Goal: Task Accomplishment & Management: Manage account settings

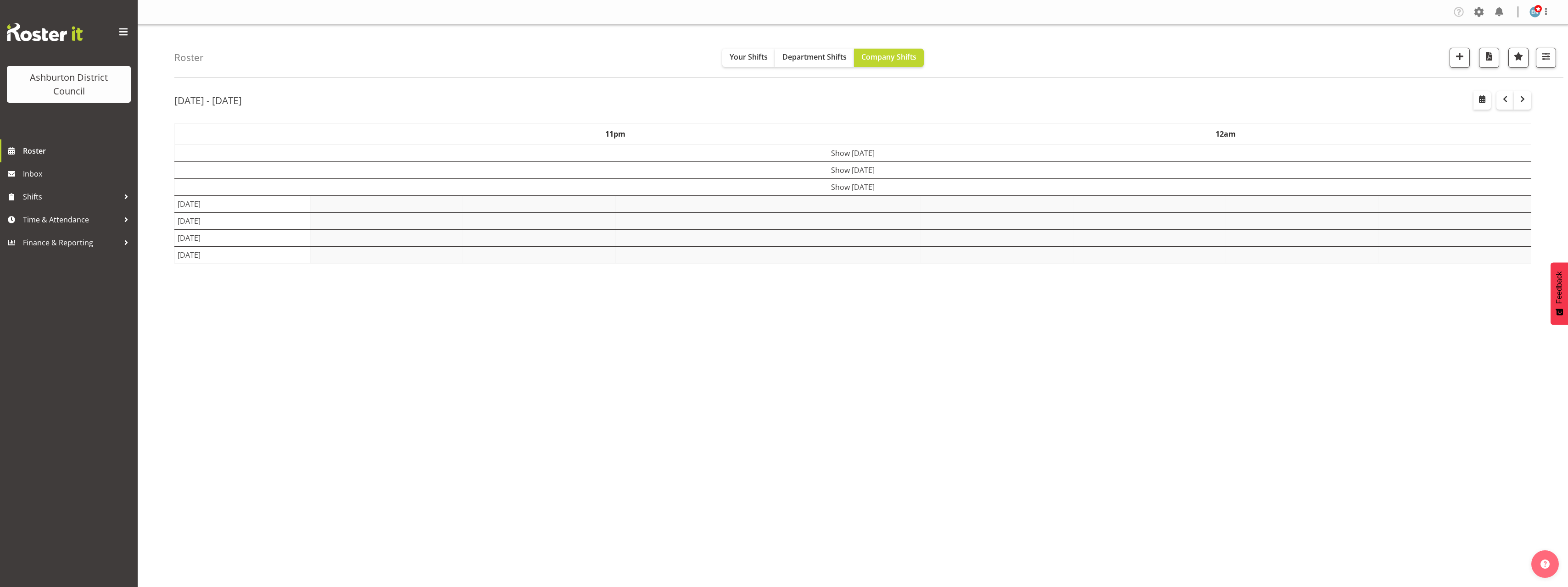
click at [157, 172] on div "Roster Your Shifts Department Shifts Company Shifts 1 Locations [GEOGRAPHIC_DAT…" at bounding box center [853, 238] width 1430 height 426
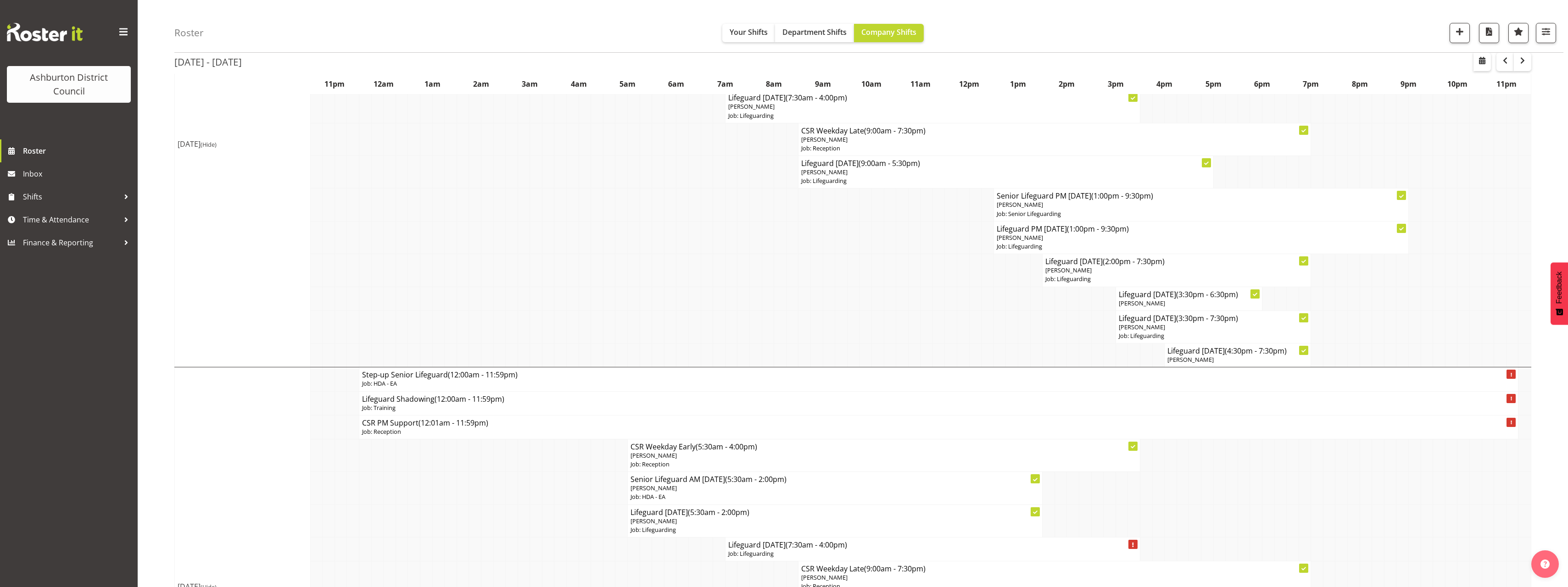
scroll to position [505, 0]
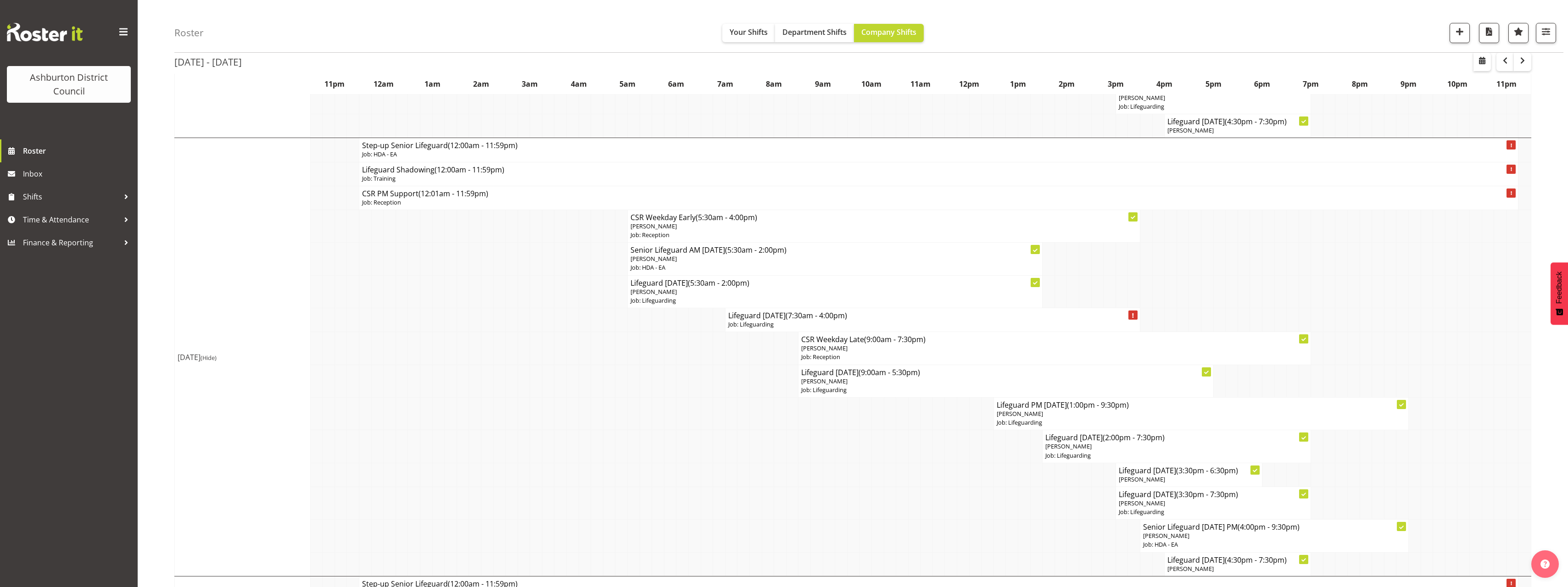
click at [157, 172] on div "Roster Your Shifts Department Shifts Company Shifts 1 Locations [GEOGRAPHIC_DAT…" at bounding box center [853, 499] width 1430 height 1957
click at [860, 384] on p "[PERSON_NAME]" at bounding box center [1006, 381] width 409 height 9
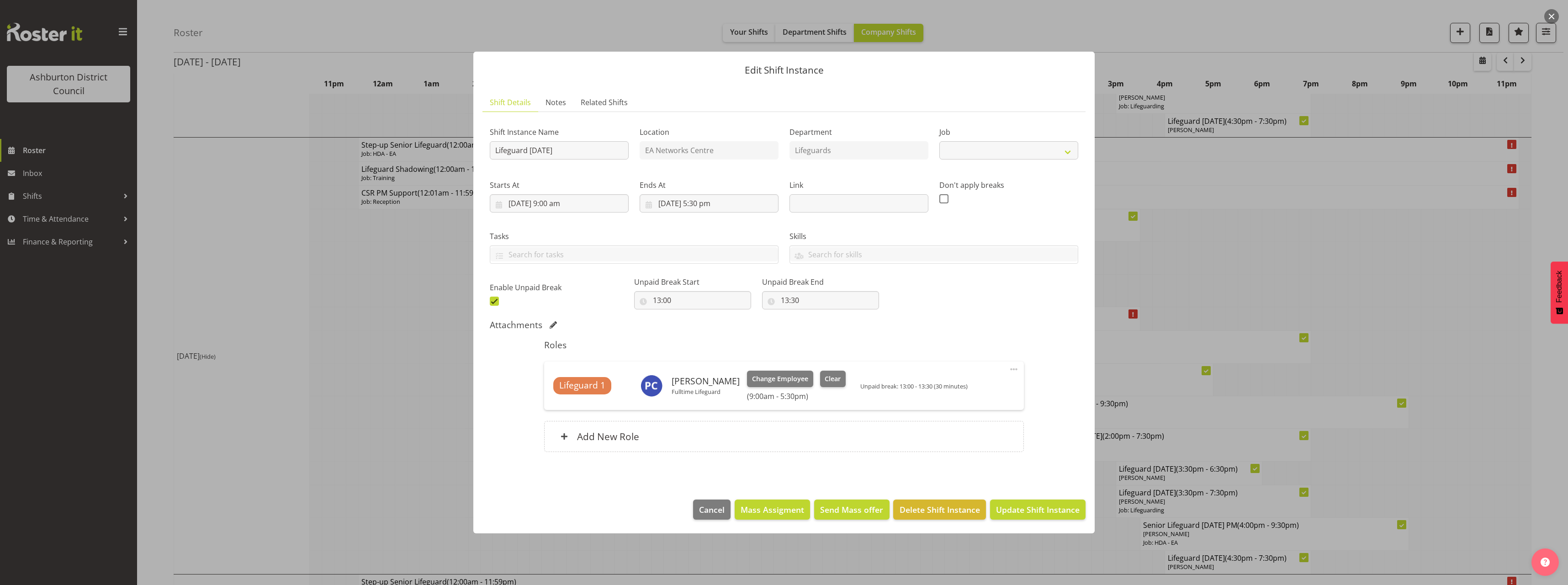
select select "38"
click at [555, 198] on input "[DATE] 9:00 am" at bounding box center [559, 203] width 139 height 18
drag, startPoint x: 557, startPoint y: 393, endPoint x: 561, endPoint y: 389, distance: 5.7
click at [558, 393] on select "00 01 02 03 04 05 06 07 08 09 10 11 12 13 14 15 16 17 18 19 20 21 22 23" at bounding box center [559, 398] width 21 height 18
select select "8"
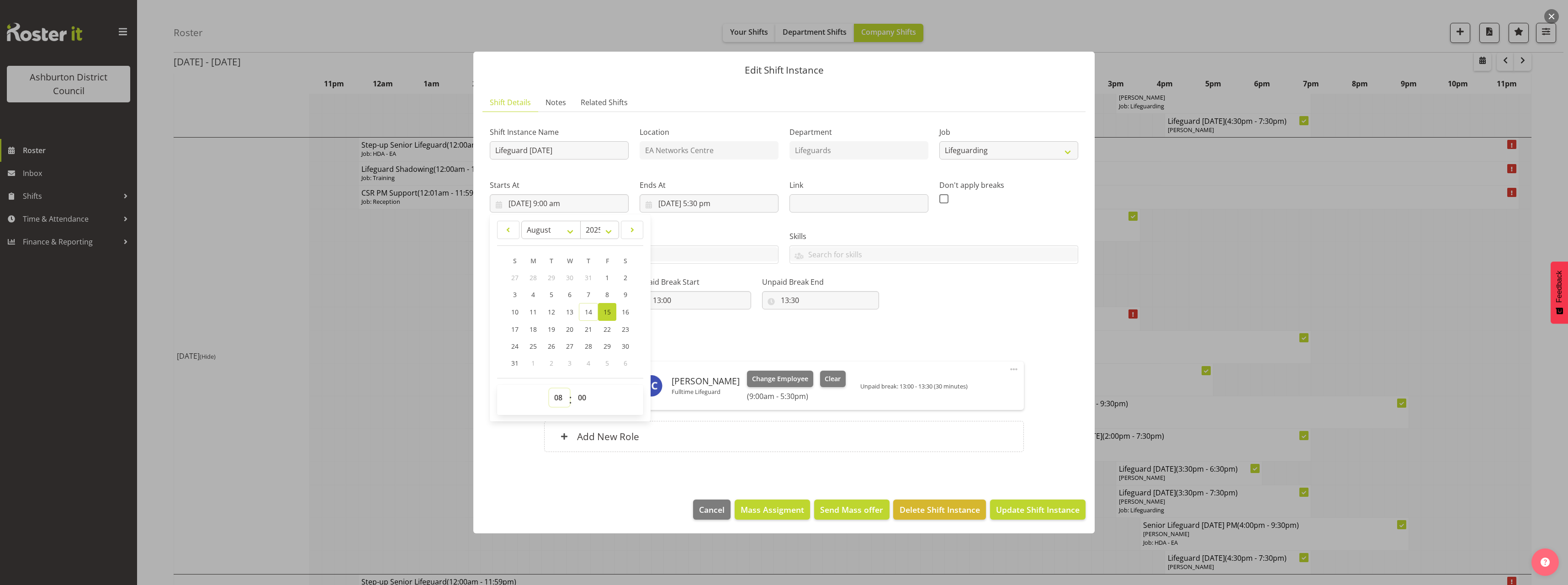
click at [549, 388] on select "00 01 02 03 04 05 06 07 08 09 10 11 12 13 14 15 16 17 18 19 20 21 22 23" at bounding box center [559, 398] width 21 height 18
type input "[DATE] 8:00 am"
click at [704, 201] on input "[DATE] 5:30 pm" at bounding box center [709, 203] width 139 height 18
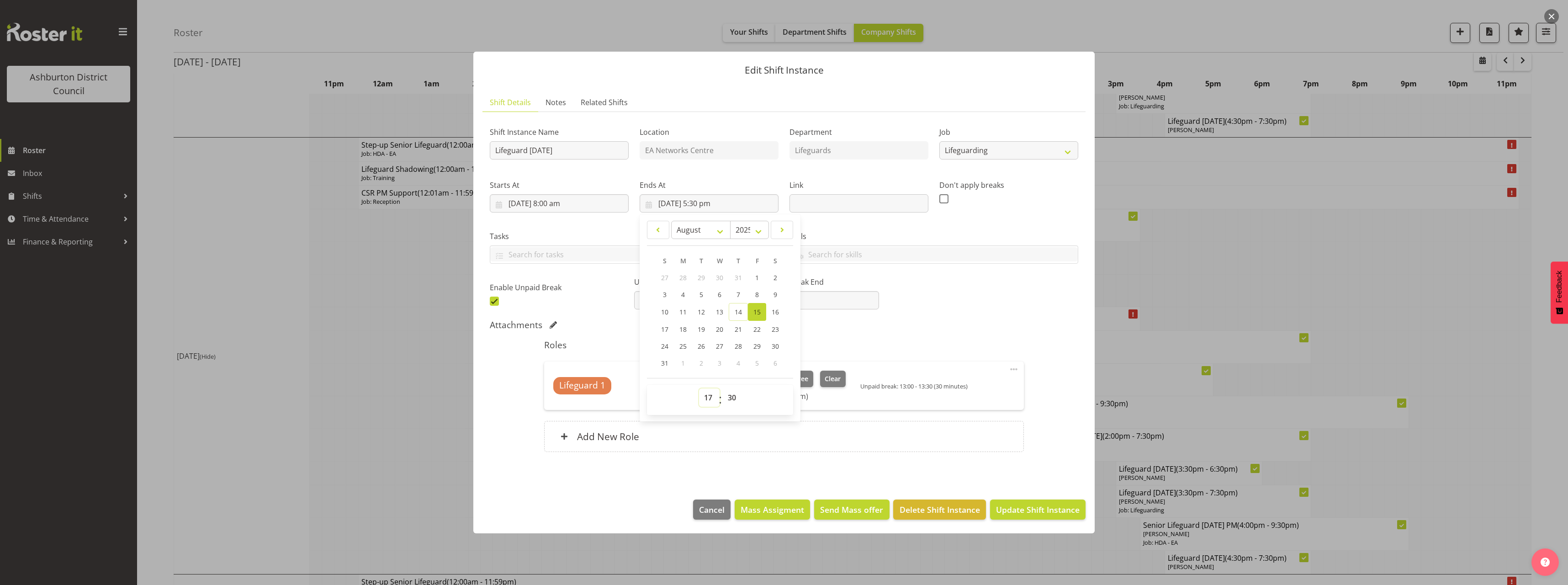
click at [709, 395] on select "00 01 02 03 04 05 06 07 08 09 10 11 12 13 14 15 16 17 18 19 20 21 22 23" at bounding box center [709, 398] width 21 height 18
select select "16"
click at [699, 388] on select "00 01 02 03 04 05 06 07 08 09 10 11 12 13 14 15 16 17 18 19 20 21 22 23" at bounding box center [709, 398] width 21 height 18
type input "[DATE] 4:30 pm"
click at [926, 316] on div "Shift Instance Name Lifeguard [DATE] Location EA Networks Centre Department Lif…" at bounding box center [784, 291] width 589 height 343
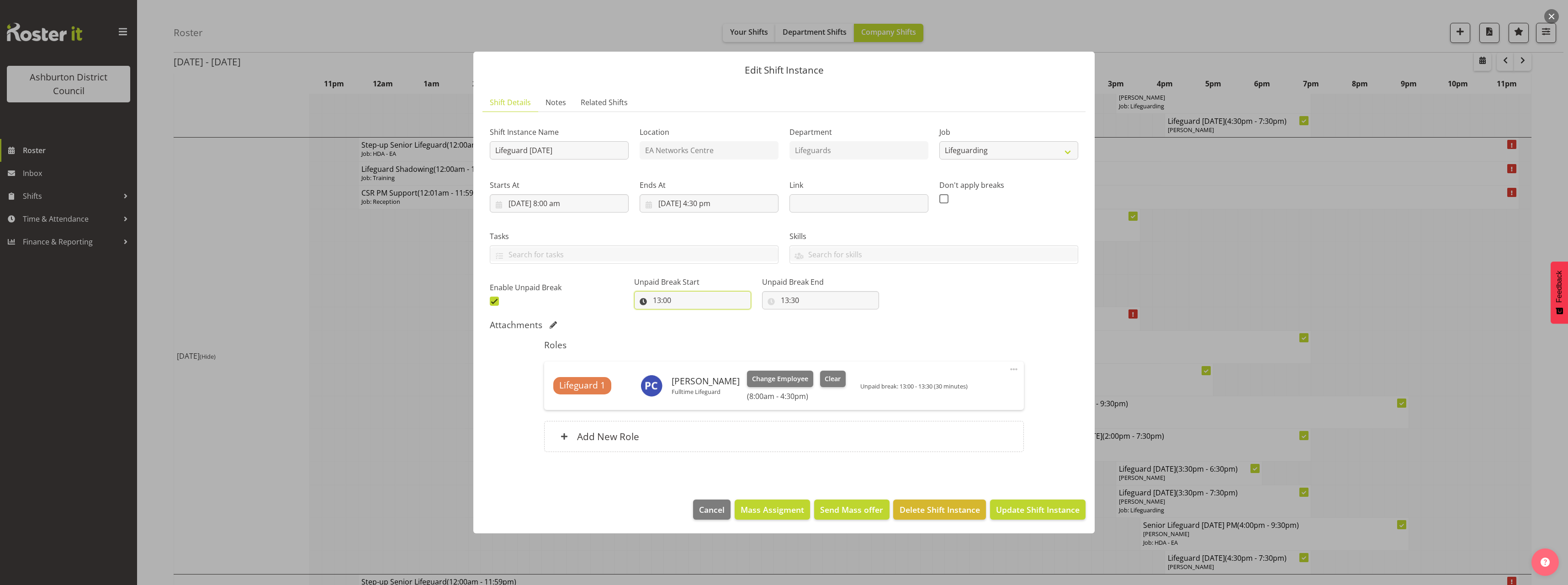
click at [659, 300] on input "13:00" at bounding box center [693, 300] width 117 height 18
click at [696, 321] on select "00 01 02 03 04 05 06 07 08 09 10 11 12 13 14 15 16 17 18 19 20 21 22 23" at bounding box center [696, 324] width 21 height 18
select select "12"
click at [686, 315] on select "00 01 02 03 04 05 06 07 08 09 10 11 12 13 14 15 16 17 18 19 20 21 22 23" at bounding box center [696, 324] width 21 height 18
type input "12:00"
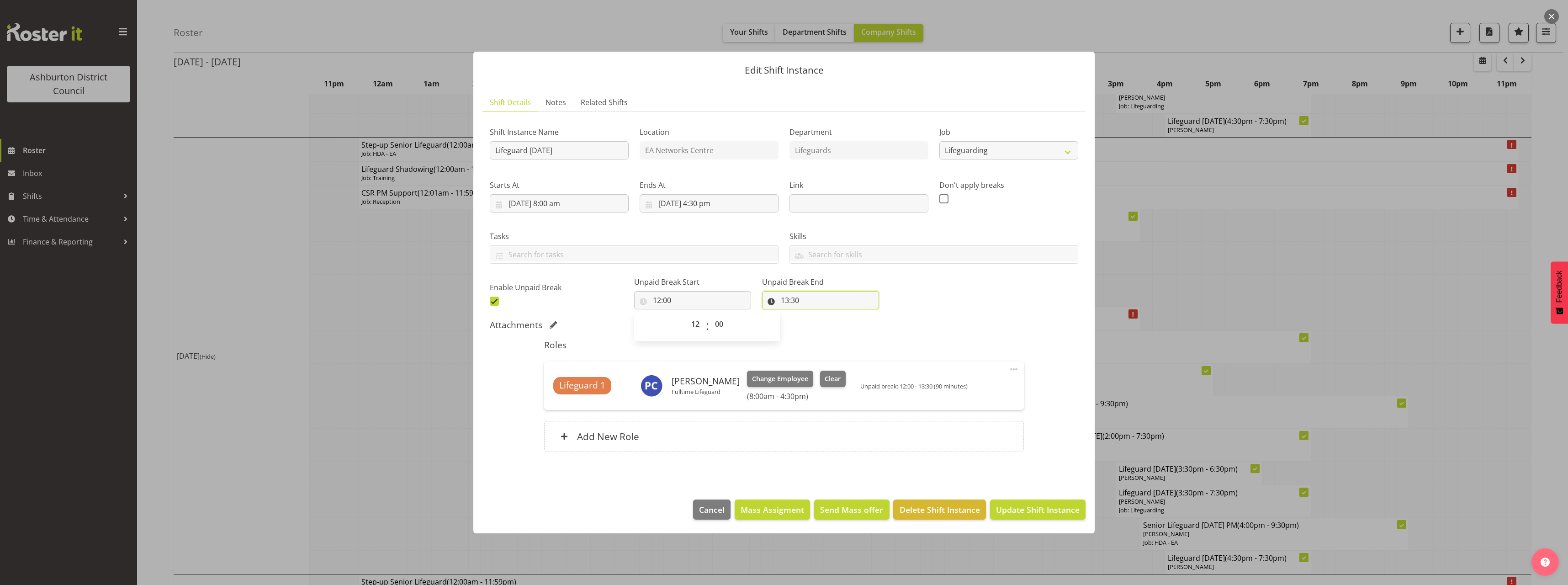
click at [778, 305] on input "13:30" at bounding box center [821, 300] width 117 height 18
click at [814, 323] on select "00 01 02 03 04 05 06 07 08 09 10 11 12 13 14 15 16 17 18 19 20 21 22 23" at bounding box center [825, 324] width 21 height 18
click at [1033, 506] on span "Update Shift Instance" at bounding box center [1037, 510] width 83 height 12
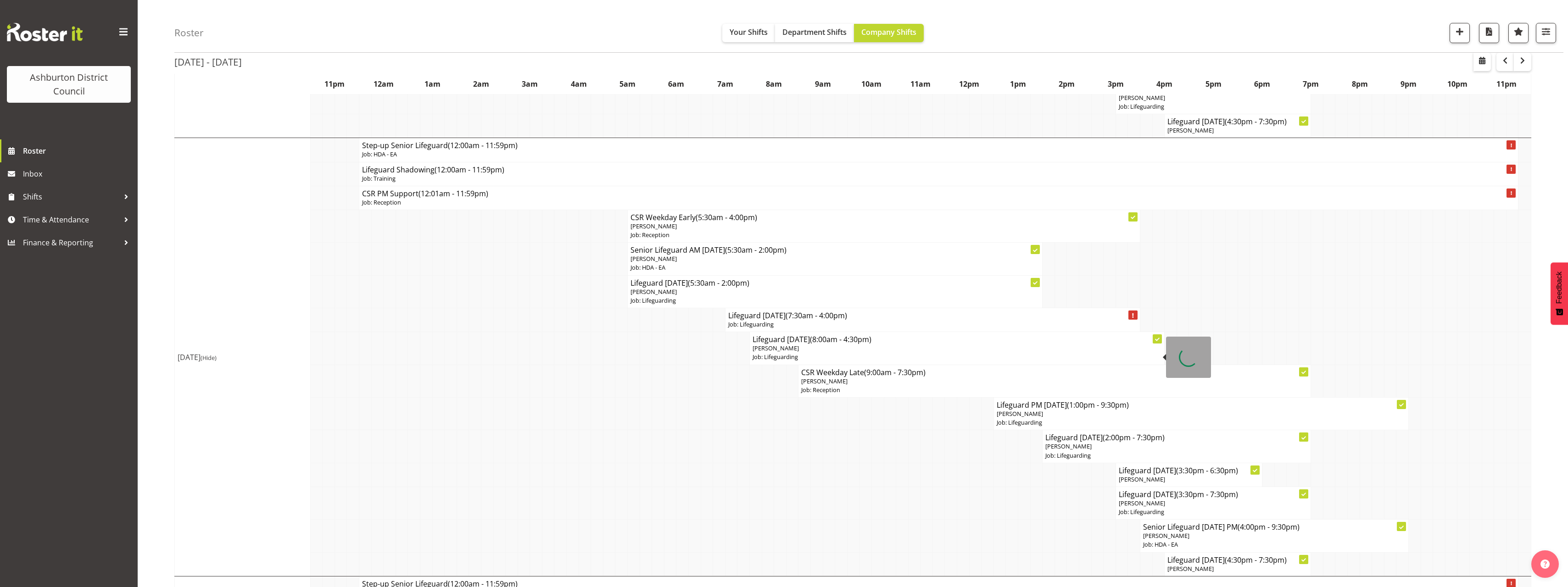
click at [842, 346] on p "[PERSON_NAME]" at bounding box center [957, 348] width 409 height 9
select select
select select "13"
select select "30"
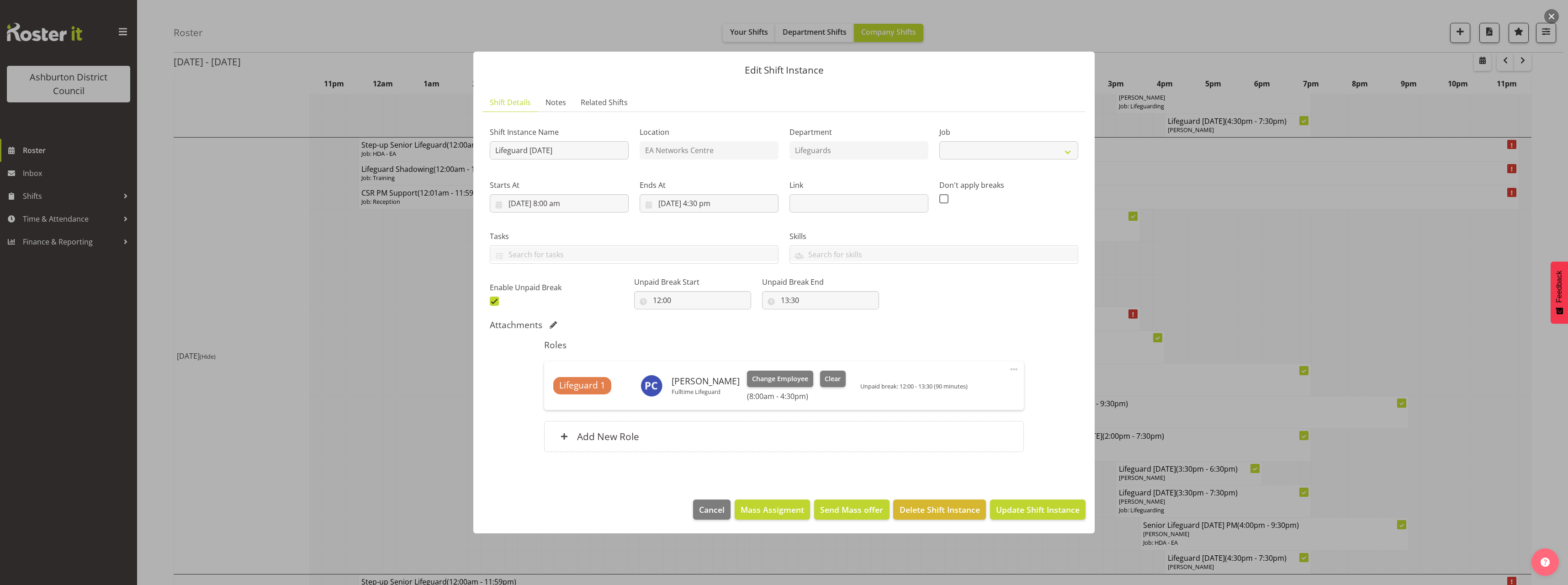
select select "38"
click at [775, 303] on input "13:30" at bounding box center [821, 300] width 117 height 18
click at [816, 322] on select "00 01 02 03 04 05 06 07 08 09 10 11 12 13 14 15 16 17 18 19 20 21 22 23" at bounding box center [825, 324] width 21 height 18
select select "12"
click at [814, 315] on select "00 01 02 03 04 05 06 07 08 09 10 11 12 13 14 15 16 17 18 19 20 21 22 23" at bounding box center [825, 324] width 21 height 18
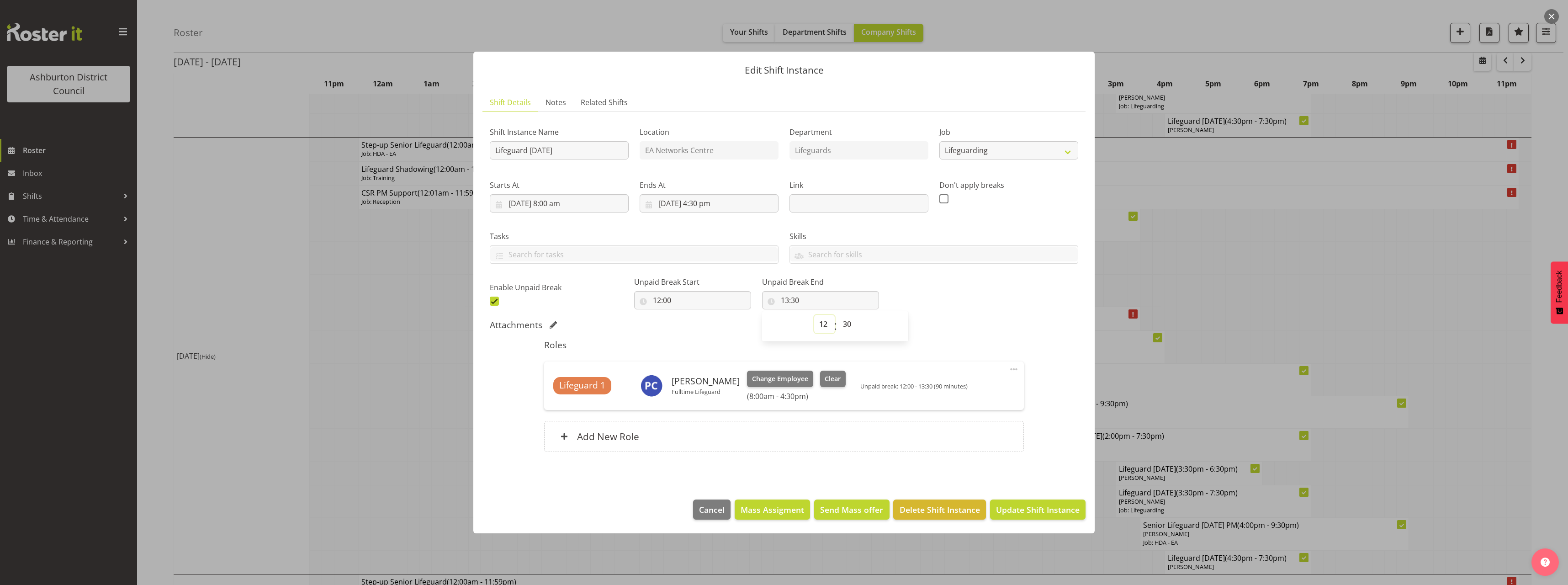
type input "12:30"
click at [988, 291] on div "Shift Instance Name Lifeguard [DATE] Location EA Networks Centre Department Lif…" at bounding box center [784, 214] width 600 height 200
click at [1015, 513] on span "Update Shift Instance" at bounding box center [1037, 510] width 83 height 12
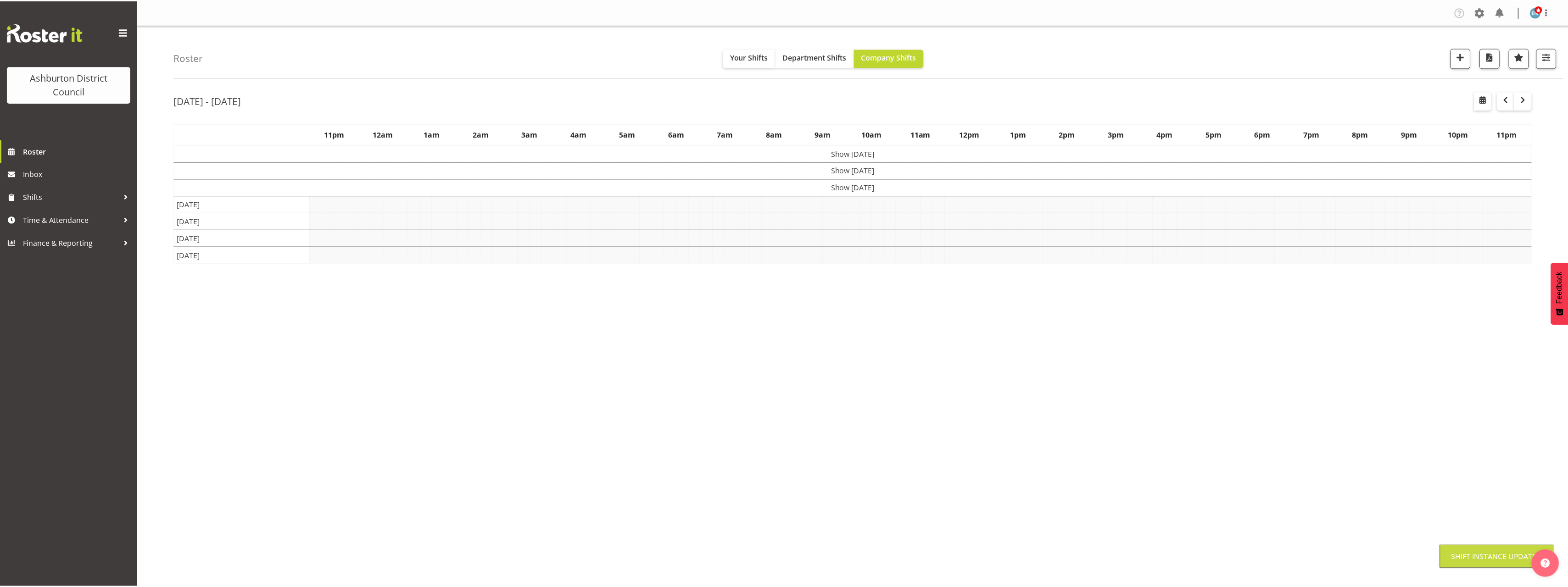
scroll to position [0, 0]
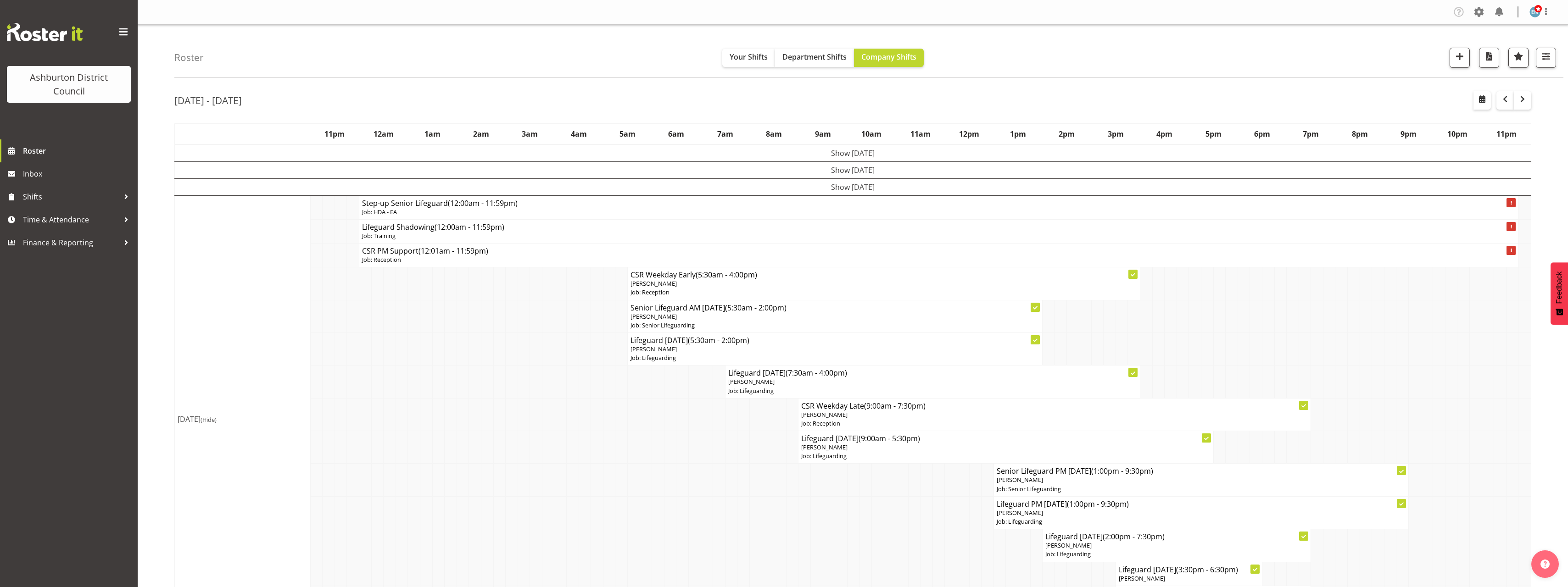
click at [800, 514] on td at bounding box center [804, 512] width 12 height 32
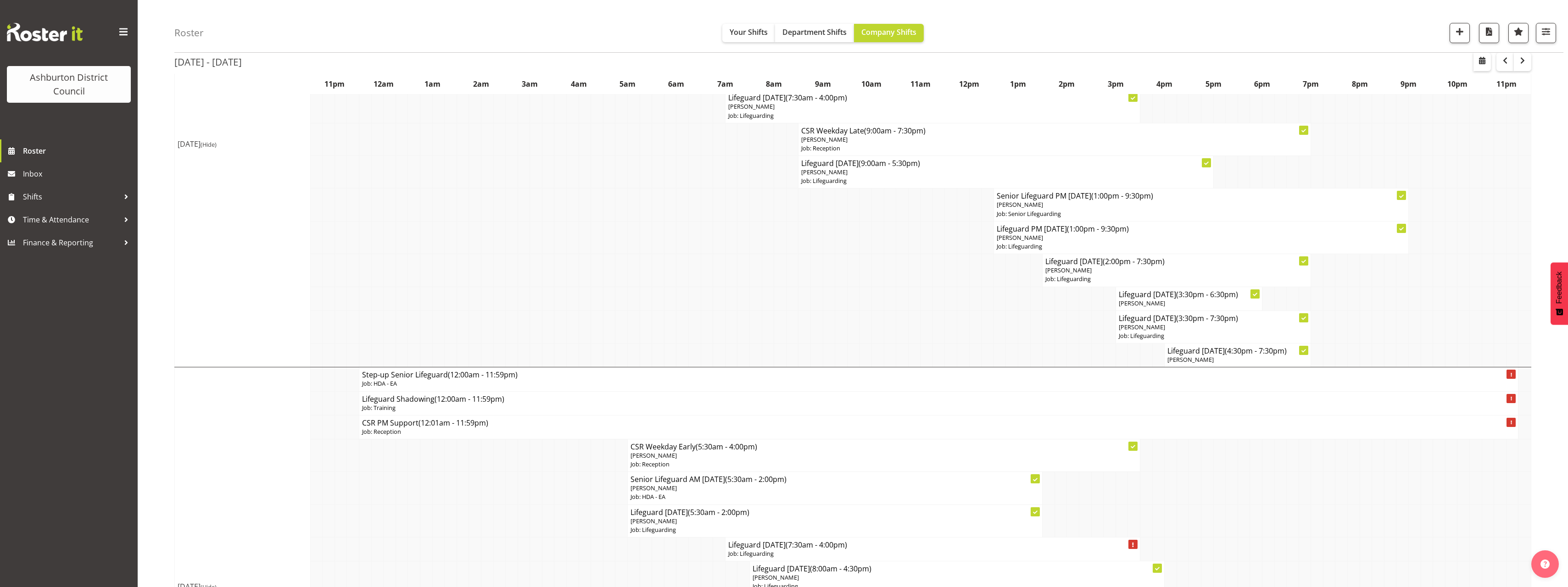
scroll to position [413, 0]
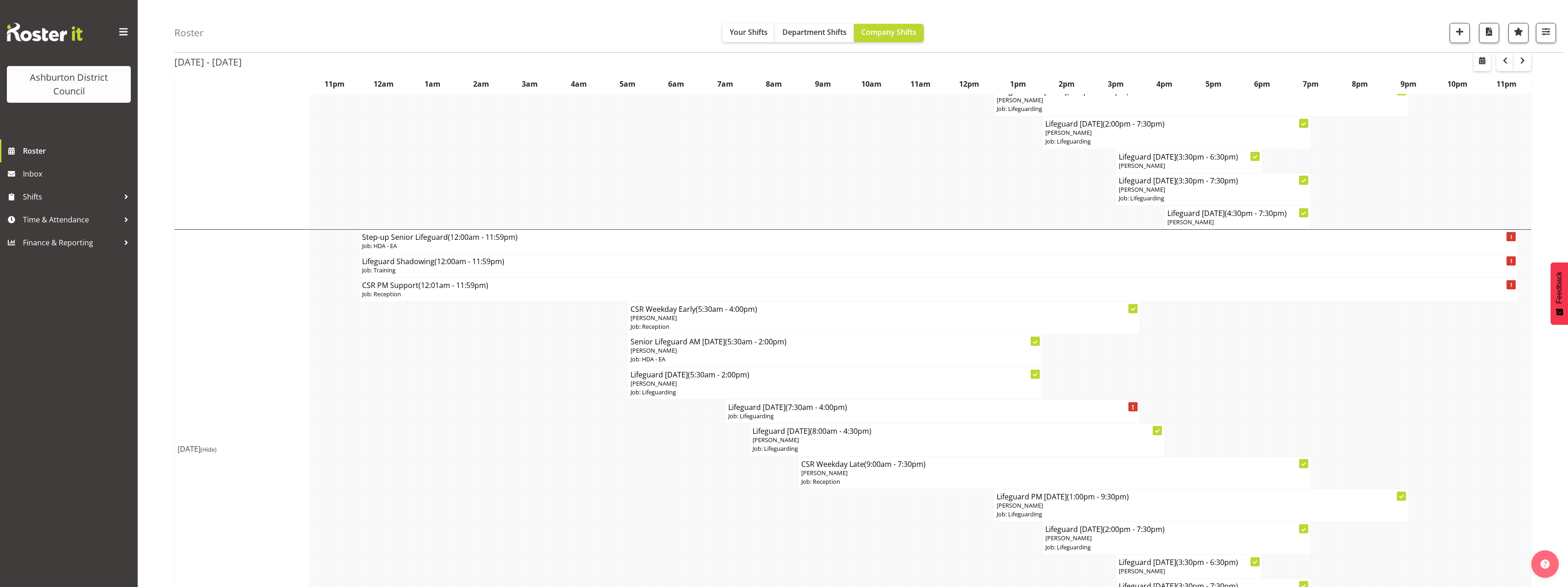
click at [163, 365] on div "Roster Your Shifts Department Shifts Company Shifts 1 Locations [GEOGRAPHIC_DAT…" at bounding box center [853, 591] width 1430 height 1957
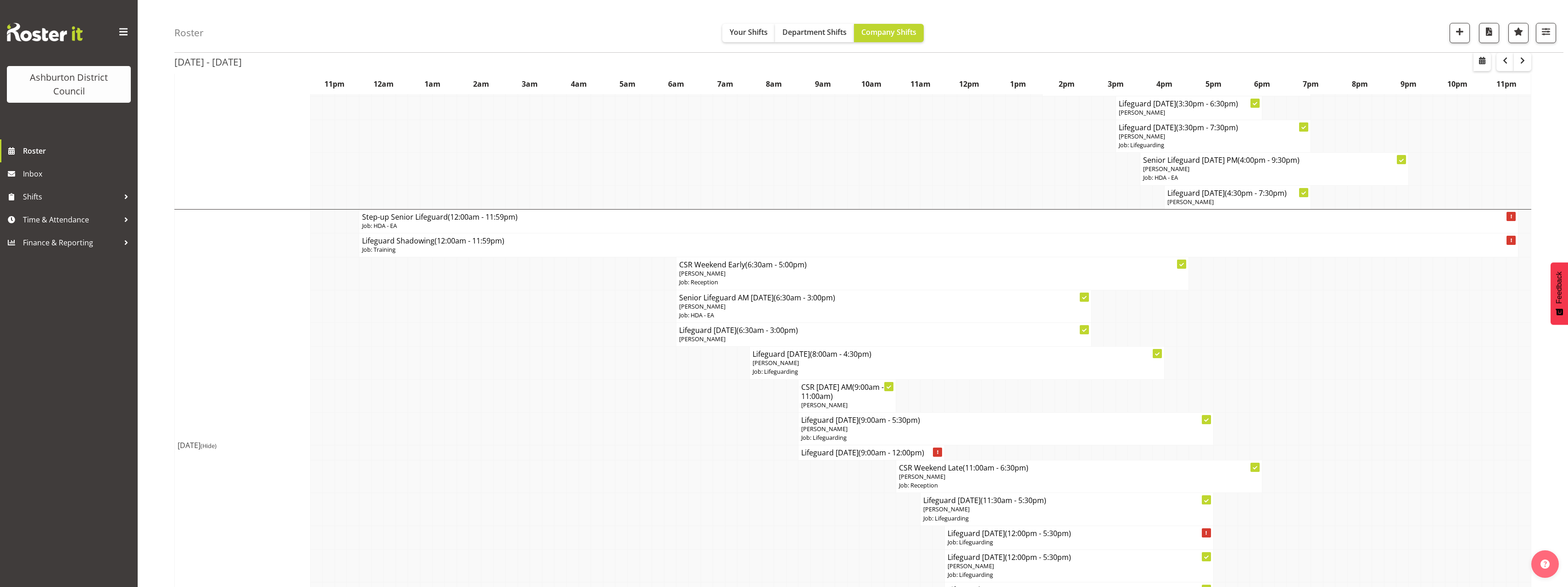
scroll to position [917, 0]
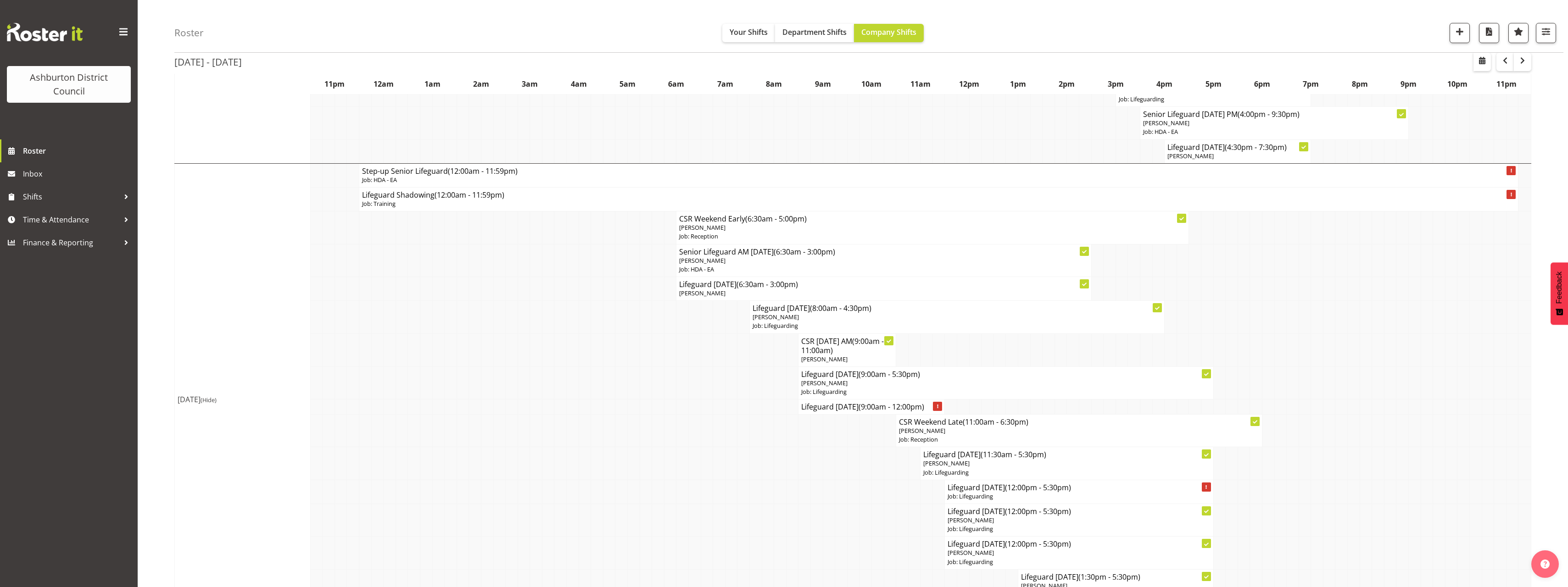
click at [165, 370] on div "Roster Your Shifts Department Shifts Company Shifts 1 Locations [GEOGRAPHIC_DAT…" at bounding box center [853, 86] width 1430 height 1957
